Goal: Transaction & Acquisition: Obtain resource

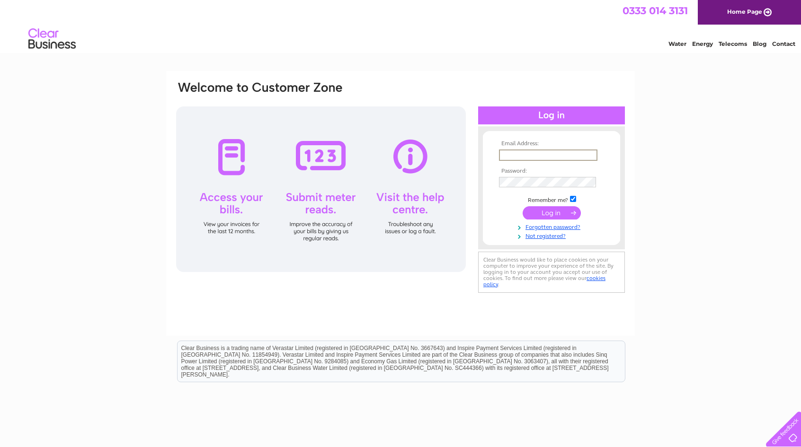
click at [538, 150] on input "text" at bounding box center [548, 155] width 98 height 11
type input "strathavendental@gmail.com"
click at [562, 209] on input "submit" at bounding box center [551, 211] width 58 height 13
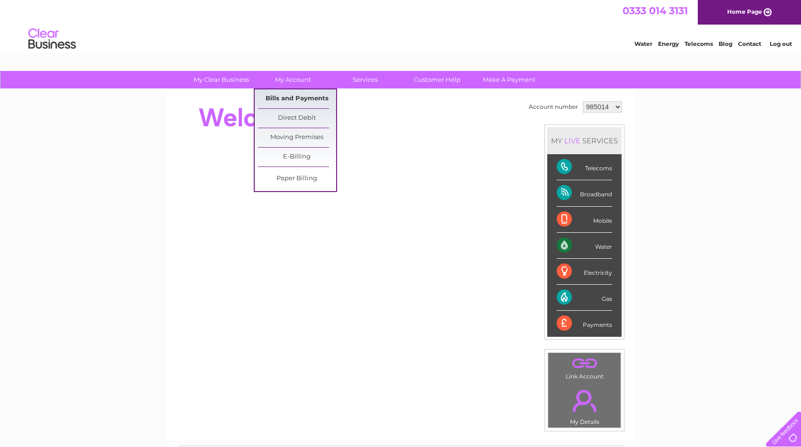
click at [286, 98] on link "Bills and Payments" at bounding box center [297, 98] width 78 height 19
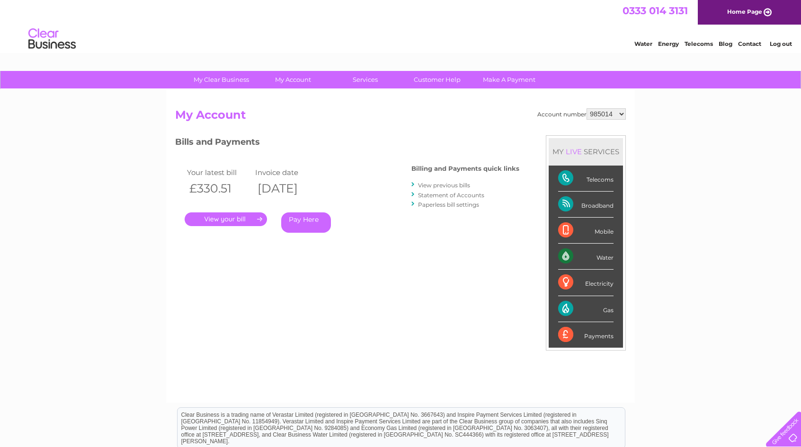
click at [218, 220] on link "." at bounding box center [226, 219] width 82 height 14
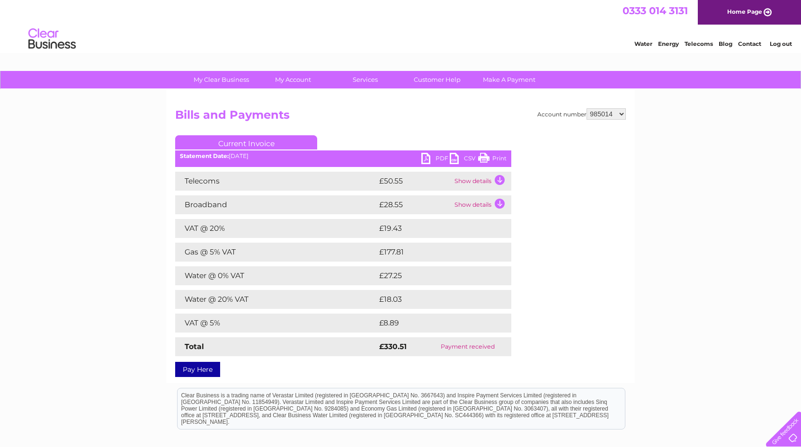
click at [602, 106] on div "Account number 985014 1079709 Bills and Payments Current Invoice PDF CSV Print" at bounding box center [400, 236] width 469 height 294
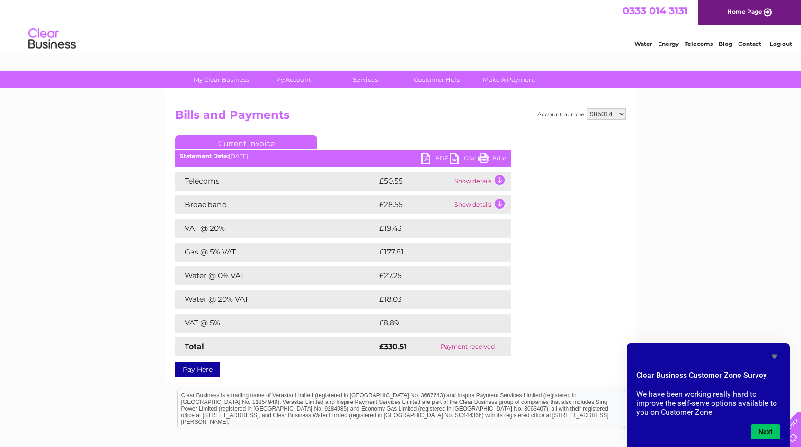
click at [602, 118] on select "985014 1079709" at bounding box center [605, 113] width 39 height 11
select select "1079709"
click at [587, 108] on select "985014 1079709" at bounding box center [605, 113] width 39 height 11
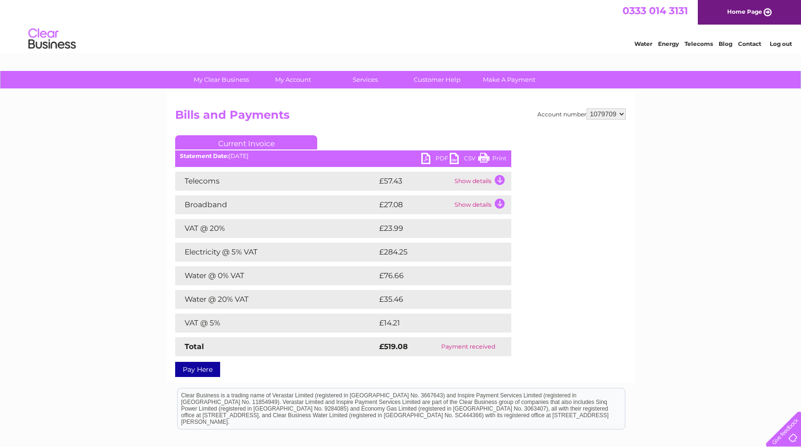
click at [598, 115] on select "985014 1079709" at bounding box center [605, 113] width 39 height 11
click at [388, 257] on td "£284.25" at bounding box center [436, 252] width 118 height 19
click at [432, 158] on link "PDF" at bounding box center [435, 160] width 28 height 14
